Goal: Task Accomplishment & Management: Use online tool/utility

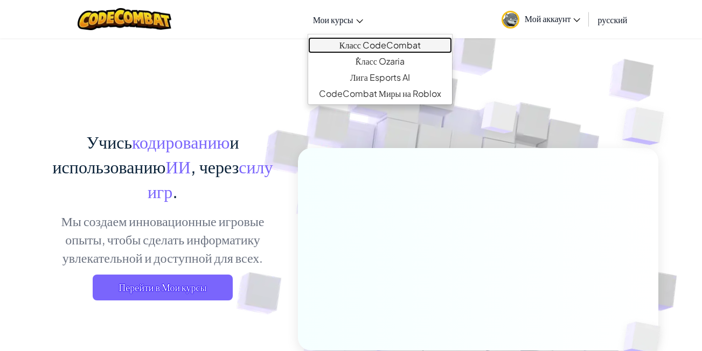
click at [359, 41] on link "Класс CodeCombat" at bounding box center [380, 45] width 144 height 16
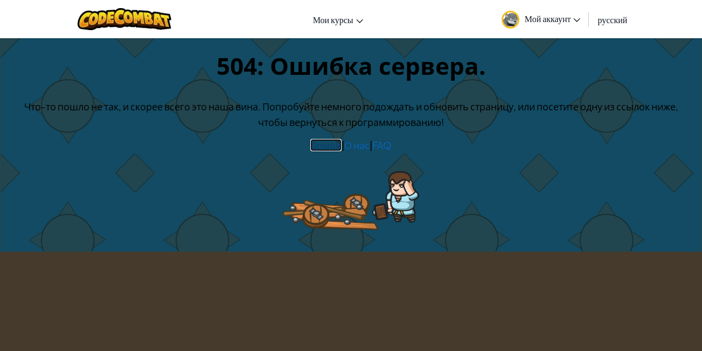
click at [333, 148] on link "Домой" at bounding box center [325, 145] width 31 height 12
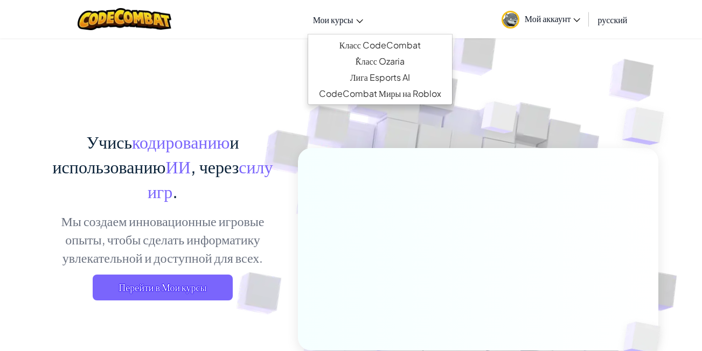
click at [328, 22] on span "Мои курсы" at bounding box center [333, 19] width 40 height 11
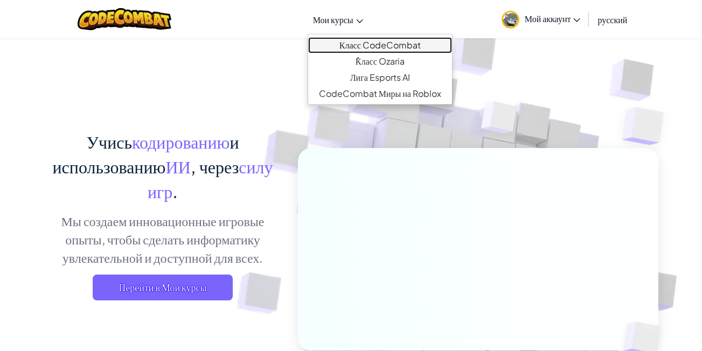
click at [390, 43] on link "Класс CodeCombat" at bounding box center [380, 45] width 144 height 16
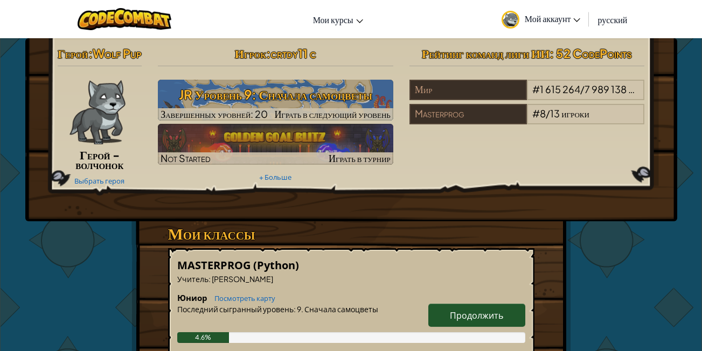
click at [429, 284] on p "Учитель : [PERSON_NAME]" at bounding box center [351, 279] width 348 height 11
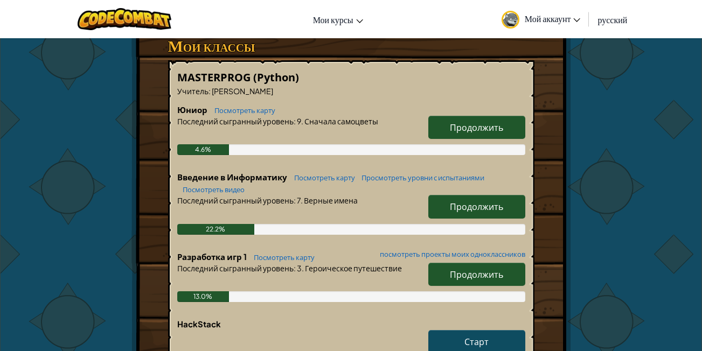
scroll to position [164, 0]
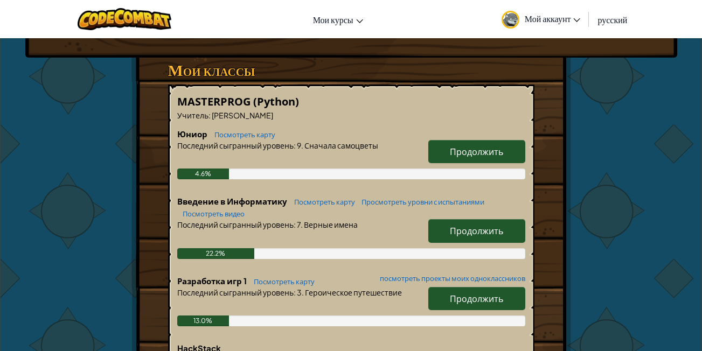
click at [486, 163] on link "Продолжить" at bounding box center [476, 151] width 97 height 23
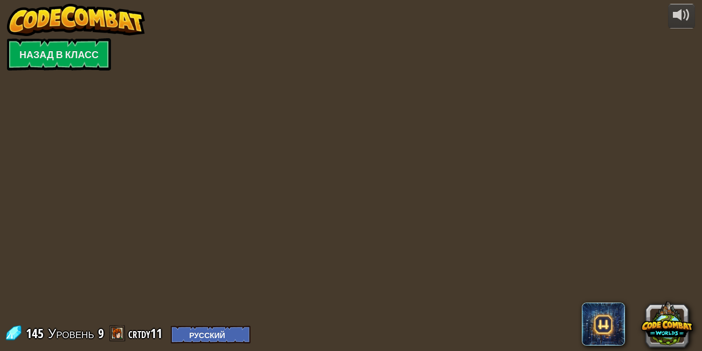
select select "ru"
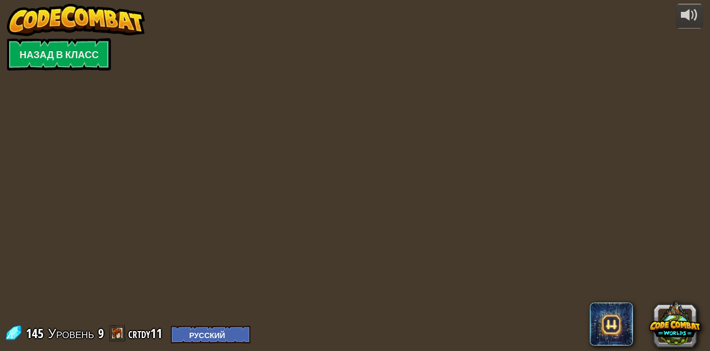
select select "ru"
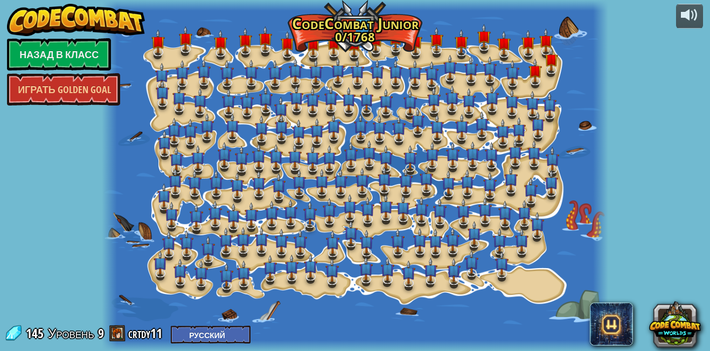
select select "ru"
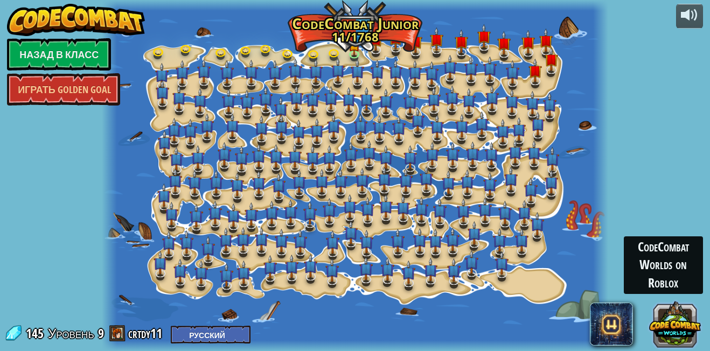
select select "ru"
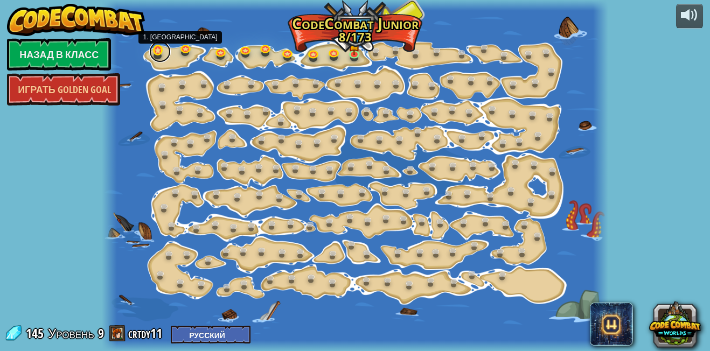
click at [157, 55] on link at bounding box center [160, 52] width 22 height 22
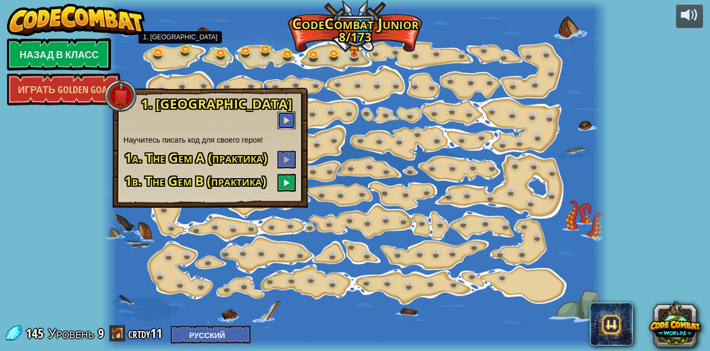
click at [285, 116] on span at bounding box center [287, 120] width 8 height 8
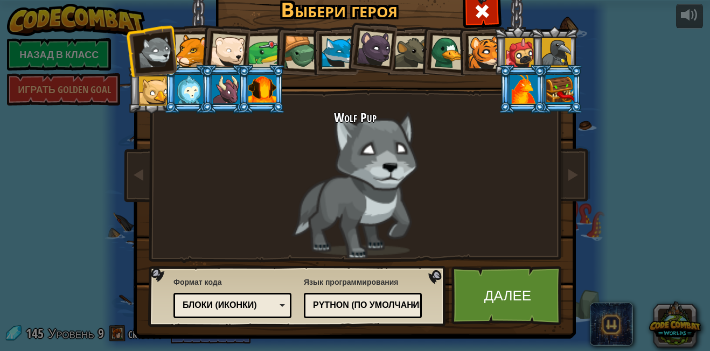
click at [179, 46] on div at bounding box center [191, 50] width 33 height 33
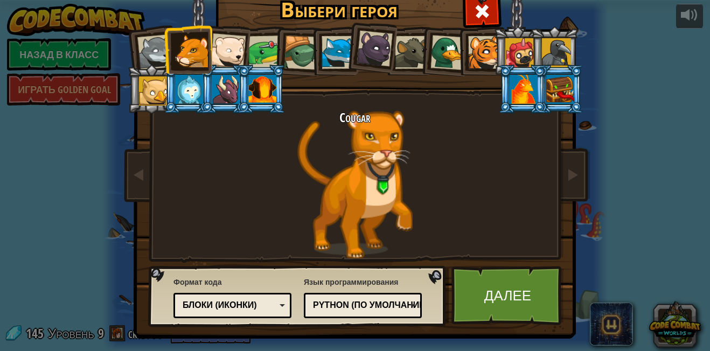
click at [263, 81] on div at bounding box center [262, 89] width 28 height 29
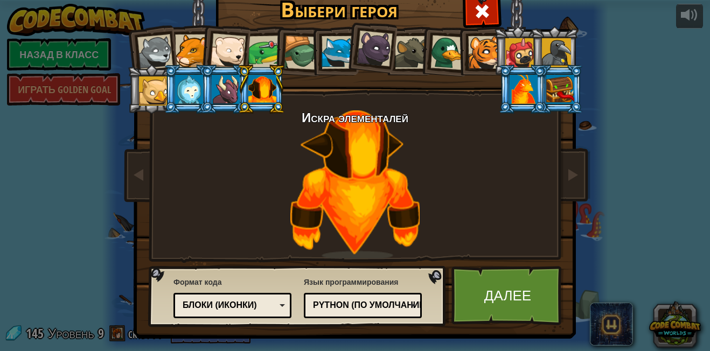
click at [156, 96] on div at bounding box center [153, 90] width 29 height 29
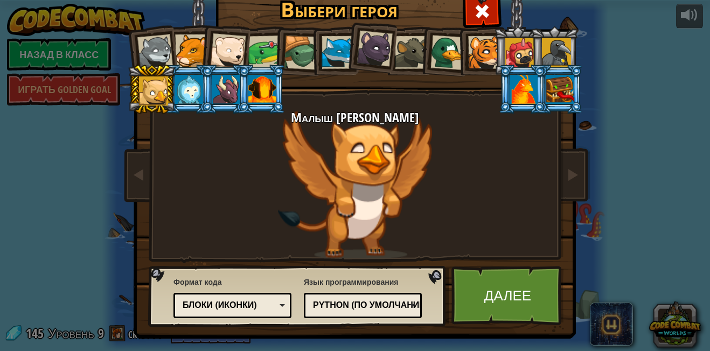
click at [561, 93] on div at bounding box center [560, 89] width 28 height 29
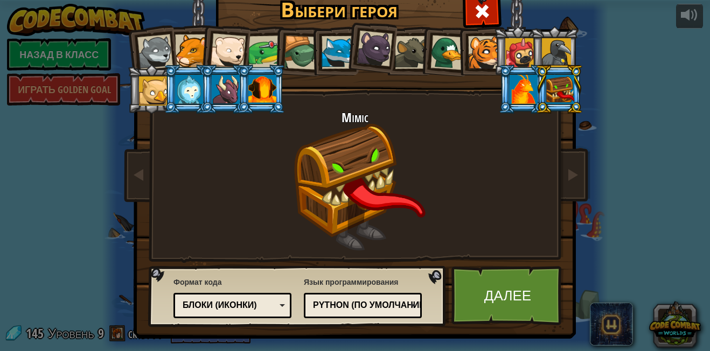
click at [512, 93] on div at bounding box center [523, 89] width 28 height 29
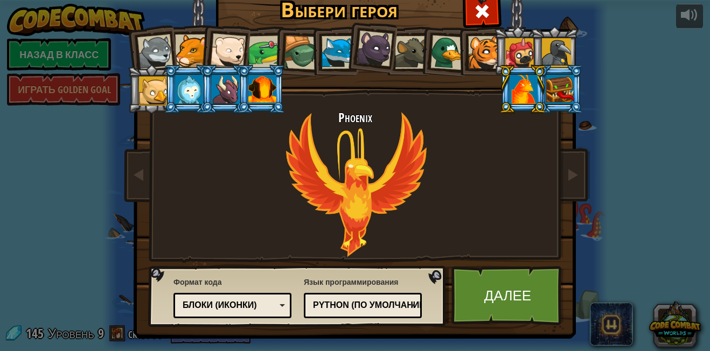
click at [272, 95] on li at bounding box center [261, 89] width 48 height 49
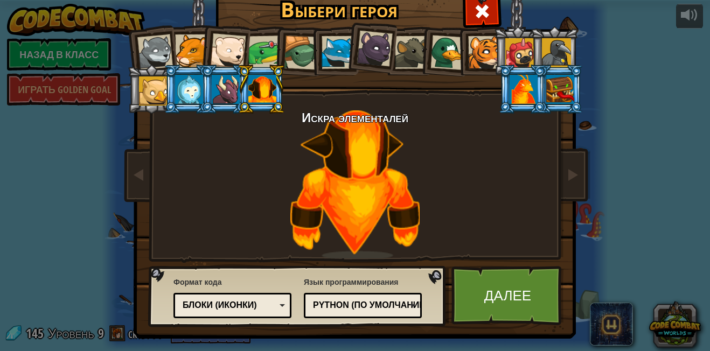
click at [228, 92] on div at bounding box center [226, 89] width 28 height 29
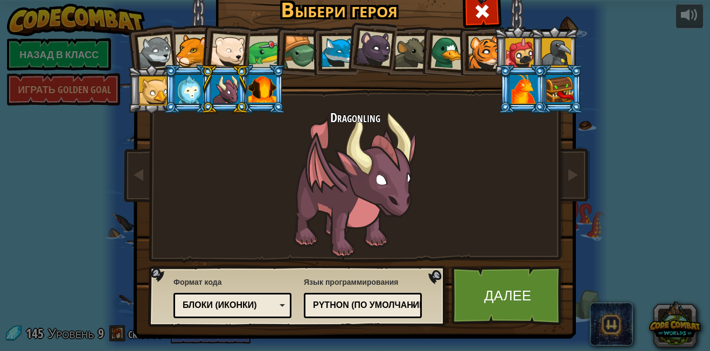
click at [364, 41] on div at bounding box center [374, 49] width 36 height 36
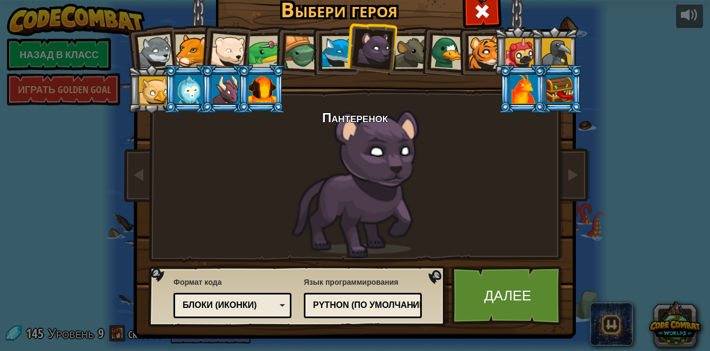
click at [260, 83] on div at bounding box center [262, 89] width 28 height 29
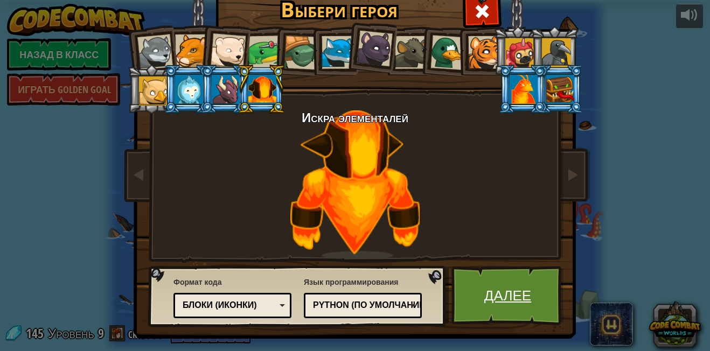
click at [530, 307] on link "Далее" at bounding box center [507, 295] width 113 height 59
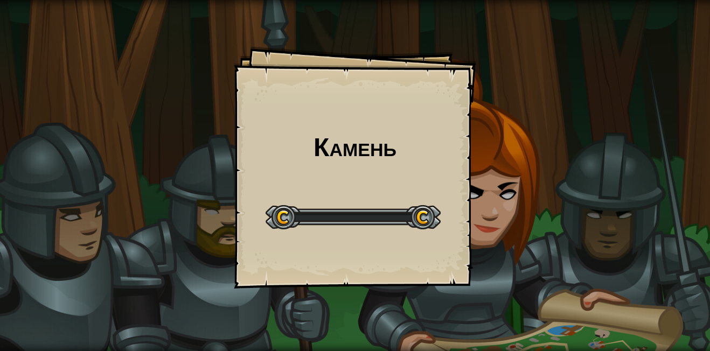
drag, startPoint x: 276, startPoint y: 215, endPoint x: 426, endPoint y: 213, distance: 149.7
click at [426, 213] on div at bounding box center [352, 217] width 175 height 24
click at [291, 211] on div at bounding box center [352, 217] width 175 height 24
click at [305, 216] on div at bounding box center [352, 217] width 175 height 24
drag, startPoint x: 303, startPoint y: 219, endPoint x: 311, endPoint y: 209, distance: 13.0
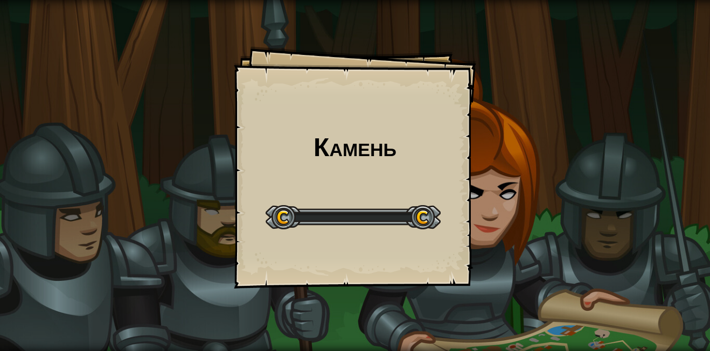
click at [311, 209] on div at bounding box center [352, 217] width 175 height 24
drag, startPoint x: 318, startPoint y: 197, endPoint x: 328, endPoint y: 170, distance: 29.3
click at [328, 171] on div "Камень Goals Start Level Ошибка загрузки с сервера Чтобы пройти этот уровень, н…" at bounding box center [355, 167] width 242 height 242
click at [333, 136] on h1 "Камень" at bounding box center [354, 146] width 221 height 29
drag, startPoint x: 348, startPoint y: 145, endPoint x: 342, endPoint y: 132, distance: 13.7
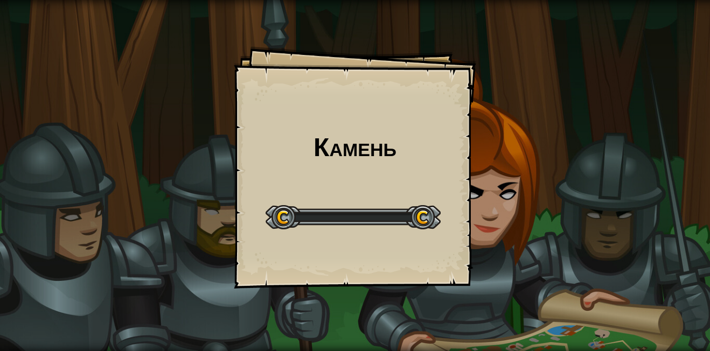
click at [345, 136] on h1 "Камень" at bounding box center [354, 146] width 221 height 29
click at [300, 103] on div "Камень Goals Start Level Ошибка загрузки с сервера Чтобы пройти этот уровень, н…" at bounding box center [355, 167] width 242 height 242
drag, startPoint x: 304, startPoint y: 102, endPoint x: 333, endPoint y: 183, distance: 85.8
click at [322, 165] on div "Камень Goals Start Level Ошибка загрузки с сервера Чтобы пройти этот уровень, н…" at bounding box center [355, 167] width 242 height 242
click at [294, 235] on div "Start Level" at bounding box center [352, 215] width 175 height 43
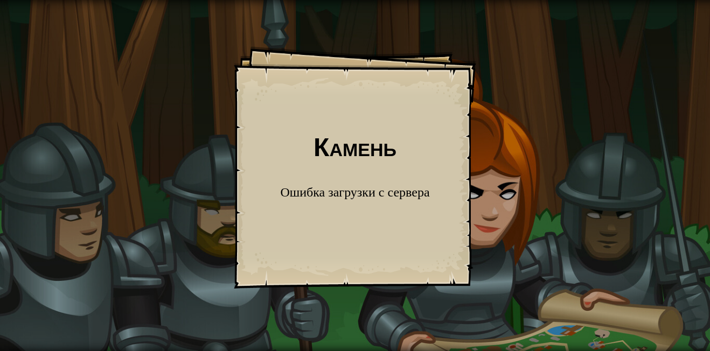
drag, startPoint x: 407, startPoint y: 172, endPoint x: 368, endPoint y: 233, distance: 71.4
click at [404, 179] on div "Камень Goals Start Level Ошибка загрузки с сервера Чтобы пройти этот уровень, н…" at bounding box center [355, 167] width 242 height 242
click at [368, 233] on div "Камень Goals Start Level Ошибка загрузки с сервера Чтобы пройти этот уровень, н…" at bounding box center [355, 167] width 242 height 242
drag, startPoint x: 399, startPoint y: 176, endPoint x: 358, endPoint y: 166, distance: 42.5
click at [281, 303] on div "Камень Goals Start Level Ошибка загрузки с сервера Чтобы пройти этот уровень, н…" at bounding box center [355, 175] width 710 height 351
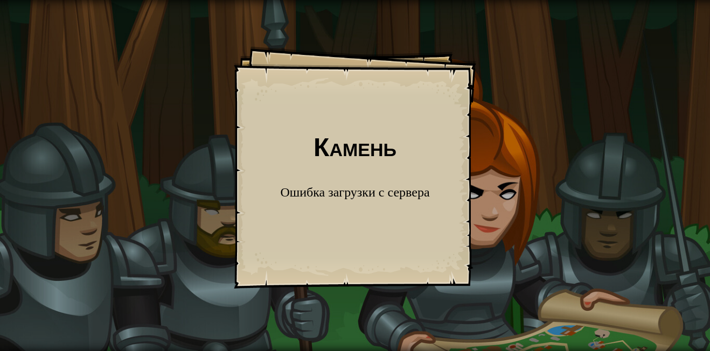
drag, startPoint x: 403, startPoint y: 127, endPoint x: 363, endPoint y: 185, distance: 70.5
click at [386, 164] on div "Камень Goals Start Level Ошибка загрузки с сервера Чтобы пройти этот уровень, н…" at bounding box center [355, 167] width 242 height 242
drag, startPoint x: 566, startPoint y: 62, endPoint x: 330, endPoint y: 227, distance: 288.6
click at [489, 136] on div "Камень Goals Start Level Ошибка загрузки с сервера Чтобы пройти этот уровень, н…" at bounding box center [355, 175] width 710 height 351
drag, startPoint x: 467, startPoint y: 179, endPoint x: 530, endPoint y: 103, distance: 98.7
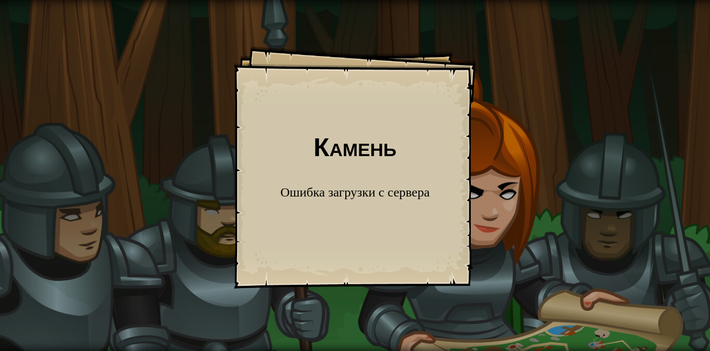
click at [436, 205] on div "Камень Goals Start Level Ошибка загрузки с сервера Чтобы пройти этот уровень, н…" at bounding box center [355, 167] width 242 height 242
drag, startPoint x: 464, startPoint y: 243, endPoint x: 618, endPoint y: 45, distance: 251.3
click at [488, 200] on div "Камень Goals Start Level Ошибка загрузки с сервера Чтобы пройти этот уровень, н…" at bounding box center [355, 175] width 710 height 351
drag, startPoint x: 450, startPoint y: 109, endPoint x: 349, endPoint y: 192, distance: 130.4
click at [375, 176] on div "Камень Goals Start Level Ошибка загрузки с сервера Чтобы пройти этот уровень, н…" at bounding box center [355, 167] width 242 height 242
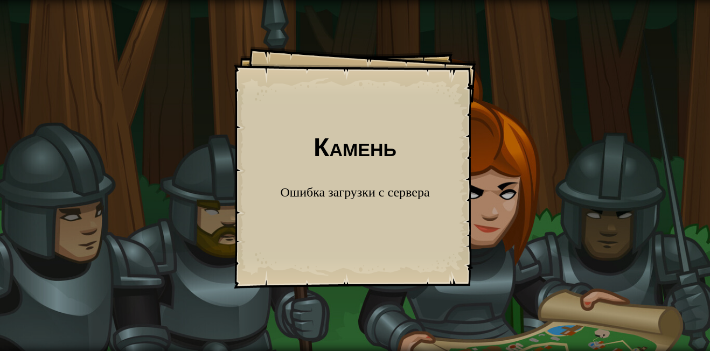
click at [387, 200] on span "Ошибка загрузки с сервера" at bounding box center [354, 191] width 149 height 17
drag, startPoint x: 387, startPoint y: 200, endPoint x: 361, endPoint y: 169, distance: 39.8
click at [386, 198] on span "Ошибка загрузки с сервера" at bounding box center [354, 191] width 149 height 17
drag, startPoint x: 328, startPoint y: 158, endPoint x: 330, endPoint y: 134, distance: 24.3
click at [323, 140] on h1 "Камень" at bounding box center [354, 146] width 221 height 29
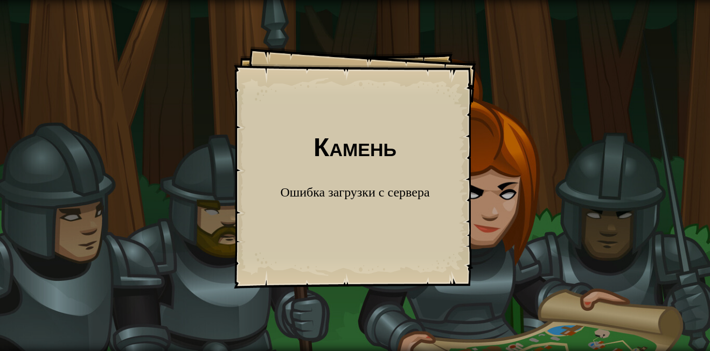
drag, startPoint x: 338, startPoint y: 133, endPoint x: 514, endPoint y: 97, distance: 179.1
click at [369, 135] on div "Камень Goals Start Level Ошибка загрузки с сервера Чтобы пройти этот уровень, н…" at bounding box center [355, 167] width 242 height 242
drag, startPoint x: 514, startPoint y: 97, endPoint x: 480, endPoint y: 108, distance: 35.4
click at [484, 106] on div "Камень Goals Start Level Ошибка загрузки с сервера Чтобы пройти этот уровень, н…" at bounding box center [355, 175] width 710 height 351
drag, startPoint x: 265, startPoint y: 109, endPoint x: 402, endPoint y: 110, distance: 136.8
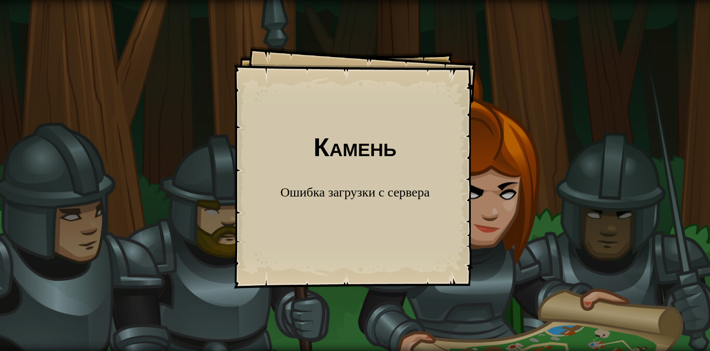
click at [379, 79] on div "Камень Goals Start Level Ошибка загрузки с сервера Чтобы пройти этот уровень, н…" at bounding box center [355, 167] width 242 height 242
click at [128, 137] on div "Камень Goals Start Level Ошибка загрузки с сервера Чтобы пройти этот уровень, н…" at bounding box center [355, 175] width 710 height 351
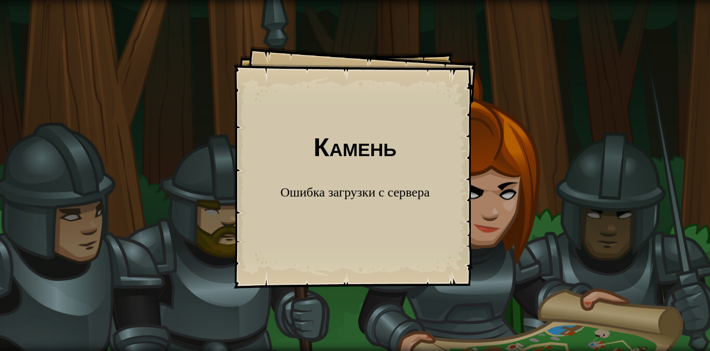
click at [128, 137] on div "Камень Goals Start Level Ошибка загрузки с сервера Чтобы пройти этот уровень, н…" at bounding box center [355, 175] width 710 height 351
click at [136, 138] on div "Камень Goals Start Level Ошибка загрузки с сервера Чтобы пройти этот уровень, н…" at bounding box center [355, 175] width 710 height 351
click at [277, 161] on div "Камень Goals Start Level Ошибка загрузки с сервера Чтобы пройти этот уровень, н…" at bounding box center [355, 167] width 242 height 242
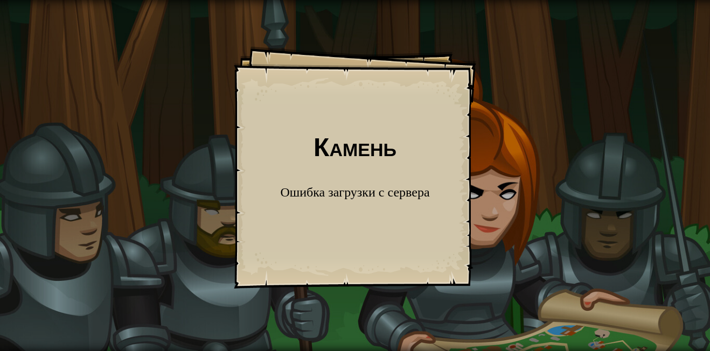
click at [277, 161] on div "Камень Goals Start Level Ошибка загрузки с сервера Чтобы пройти этот уровень, н…" at bounding box center [355, 167] width 242 height 242
drag, startPoint x: 277, startPoint y: 161, endPoint x: 388, endPoint y: 169, distance: 111.2
click at [359, 141] on h1 "Камень" at bounding box center [354, 146] width 221 height 29
